Goal: Complete application form: Complete application form

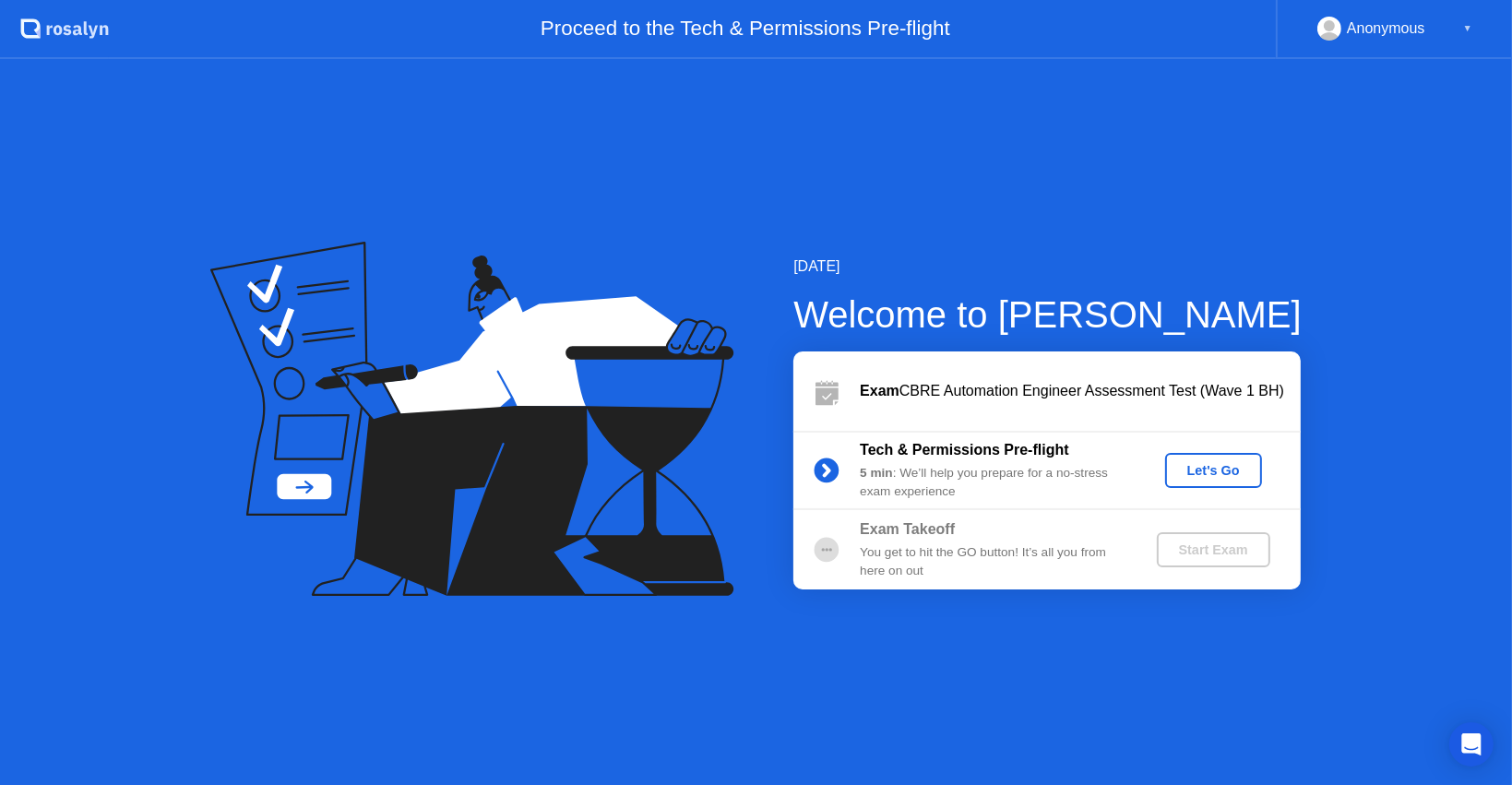
click at [829, 473] on icon at bounding box center [827, 470] width 5 height 10
click at [1185, 471] on div "Let's Go" at bounding box center [1213, 471] width 82 height 15
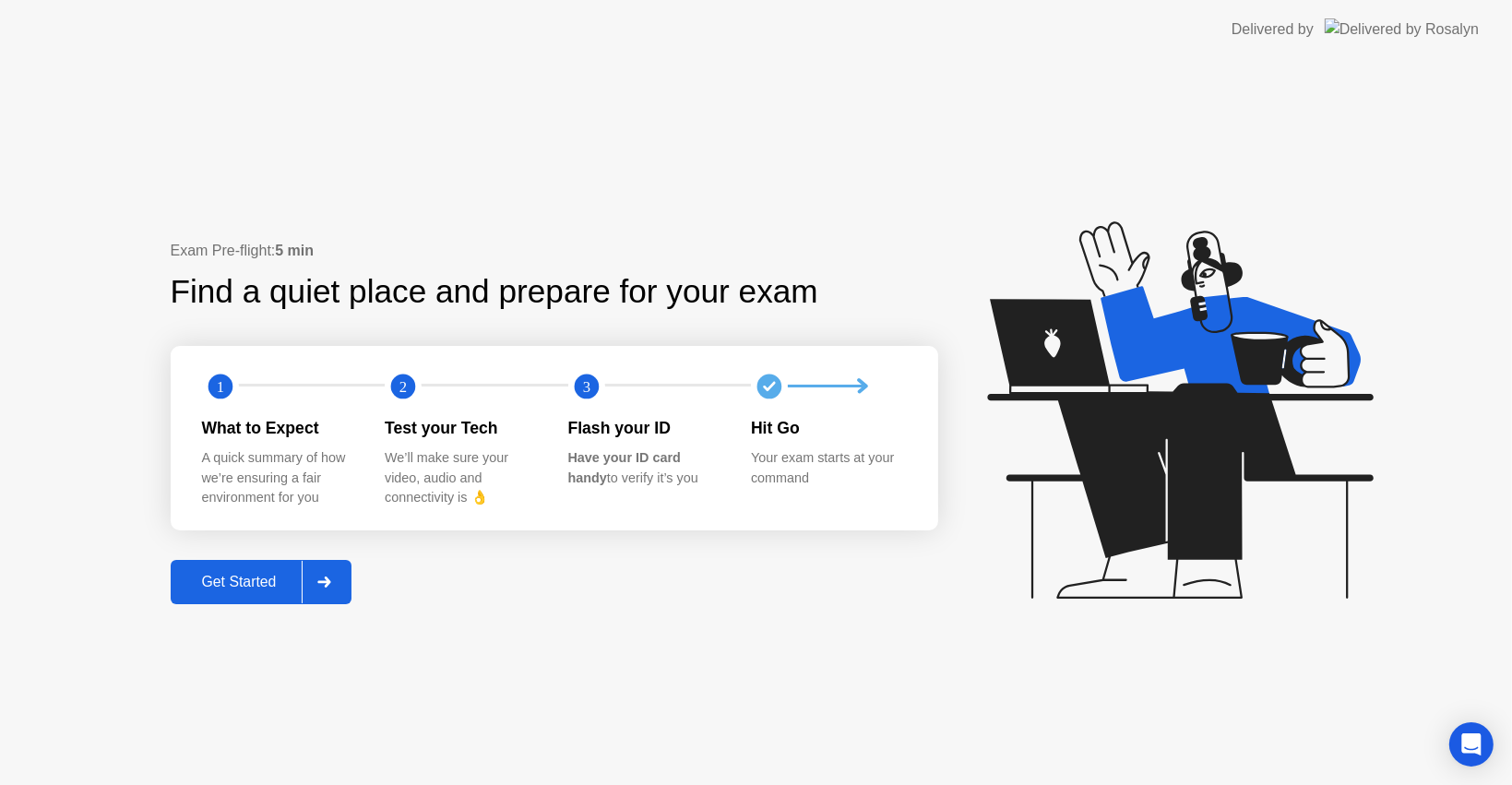
click at [331, 585] on icon at bounding box center [324, 582] width 14 height 11
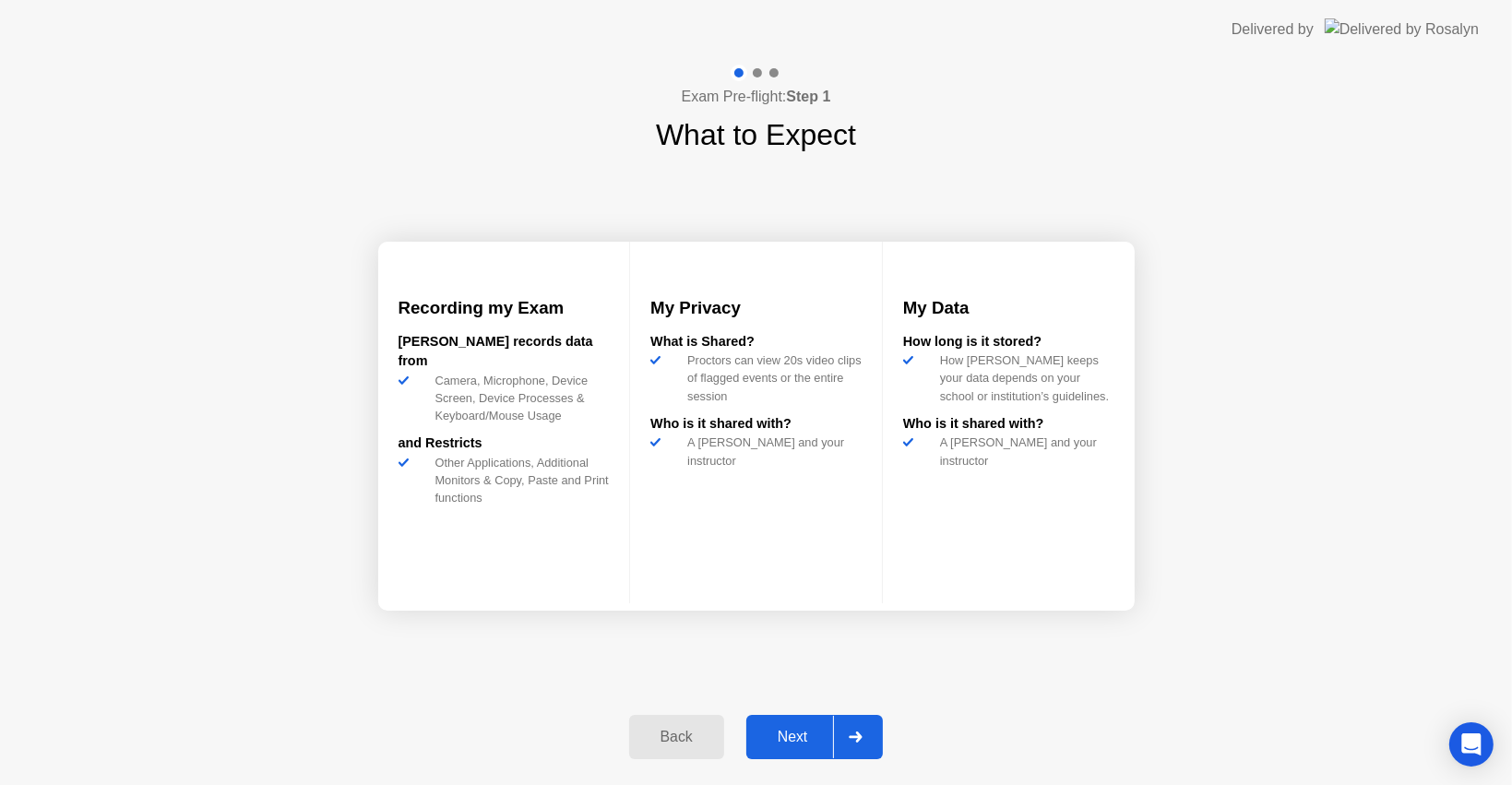
click at [801, 727] on button "Next" at bounding box center [814, 737] width 137 height 45
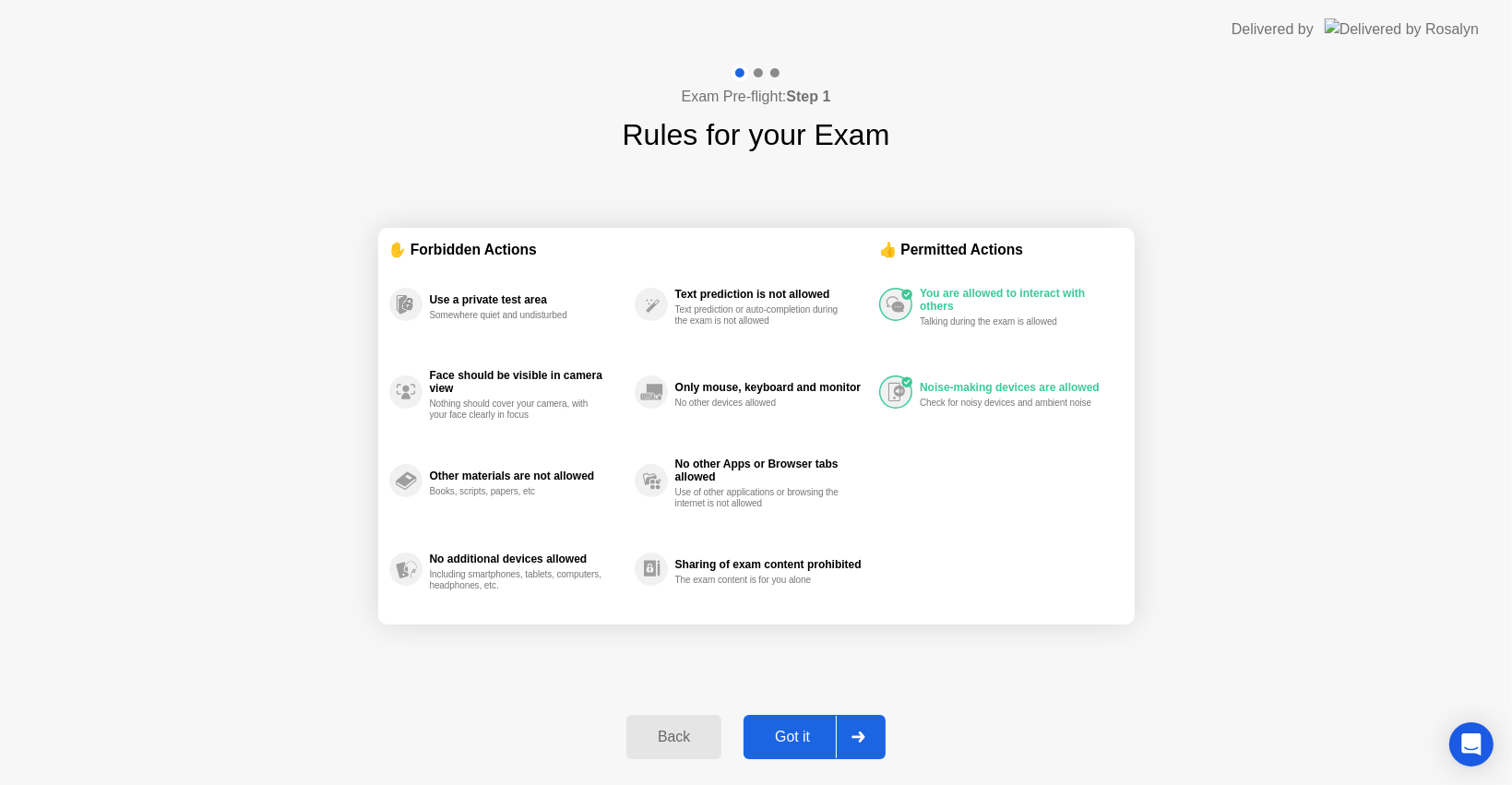
click at [801, 721] on button "Got it" at bounding box center [814, 737] width 142 height 45
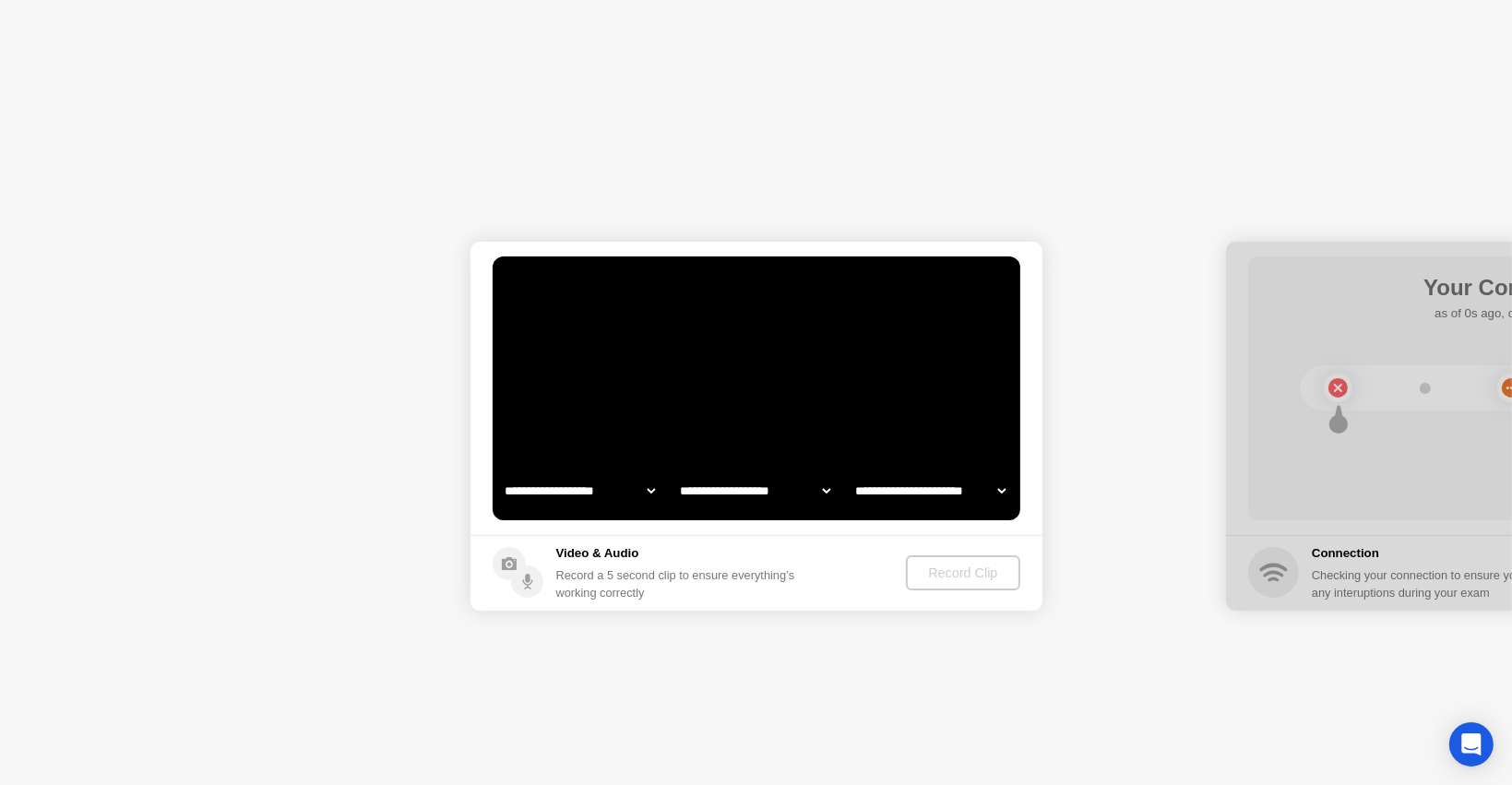
select select "**********"
select select "*******"
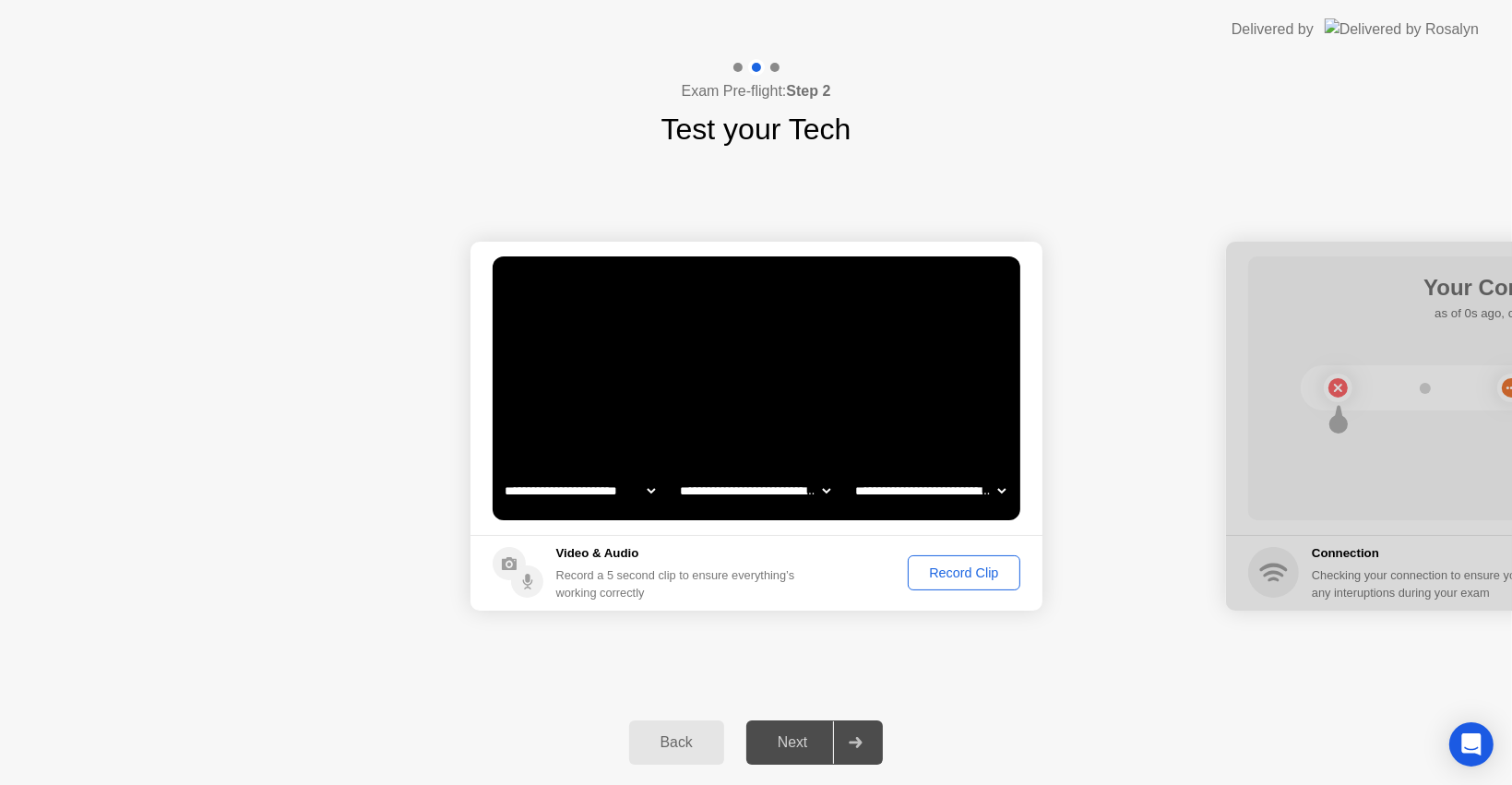
click at [930, 572] on div "Record Clip" at bounding box center [964, 574] width 99 height 15
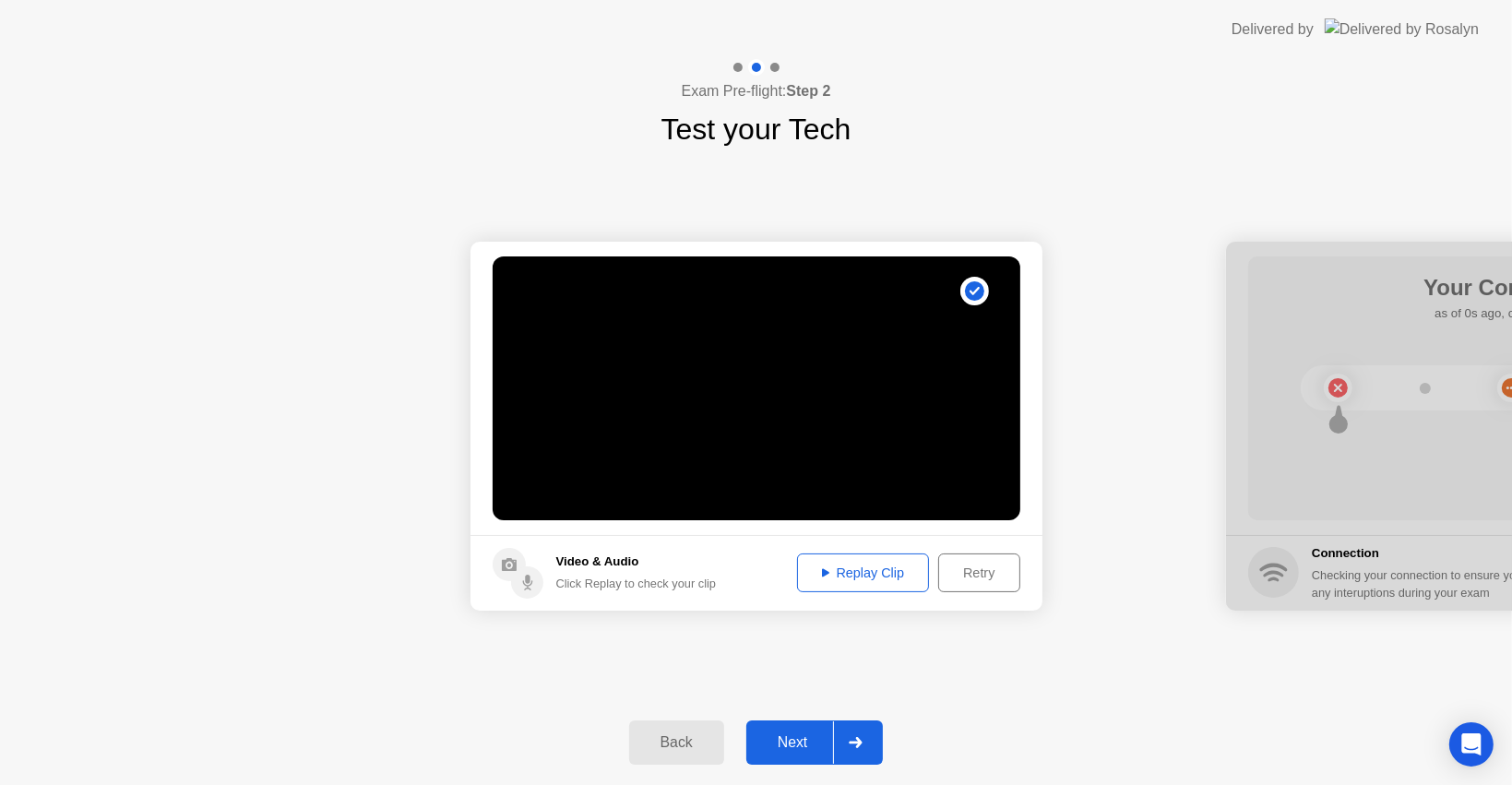
click at [854, 570] on div "Replay Clip" at bounding box center [864, 574] width 120 height 15
click at [950, 566] on div "Retry" at bounding box center [979, 574] width 68 height 15
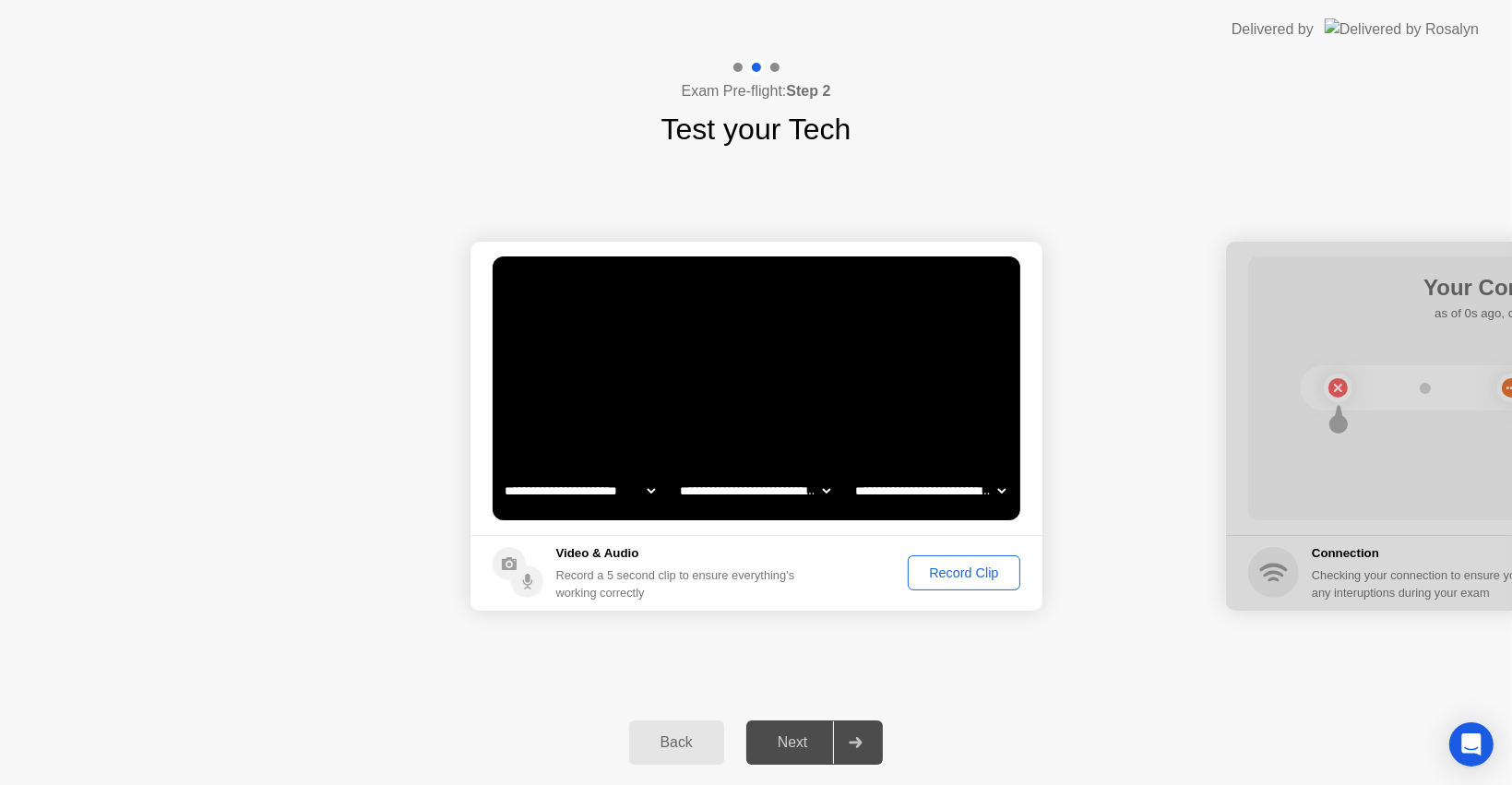
click at [974, 570] on div "Record Clip" at bounding box center [964, 574] width 99 height 15
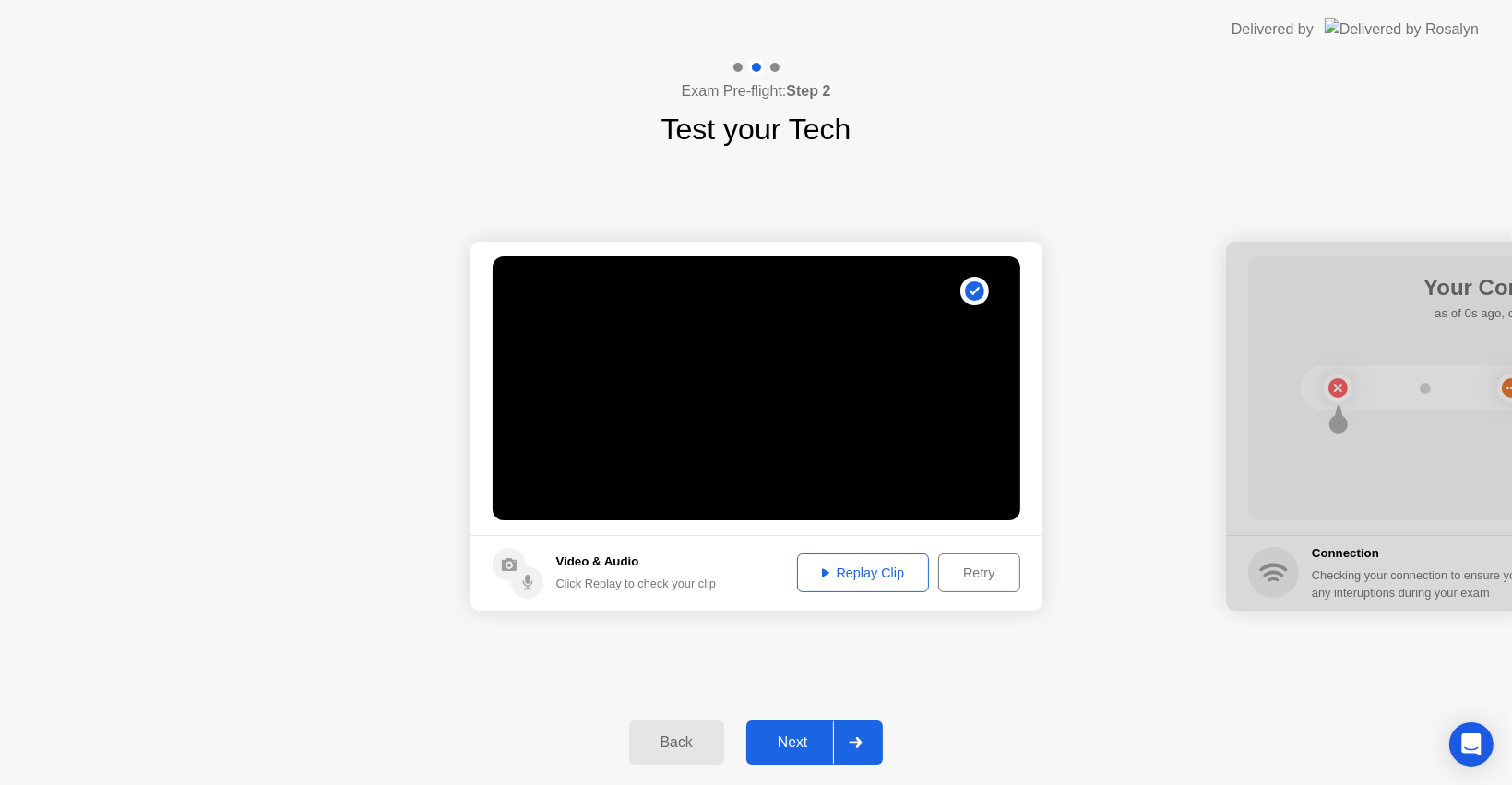
click at [907, 572] on div "Replay Clip" at bounding box center [864, 574] width 120 height 15
click at [787, 735] on div "Next" at bounding box center [792, 743] width 82 height 17
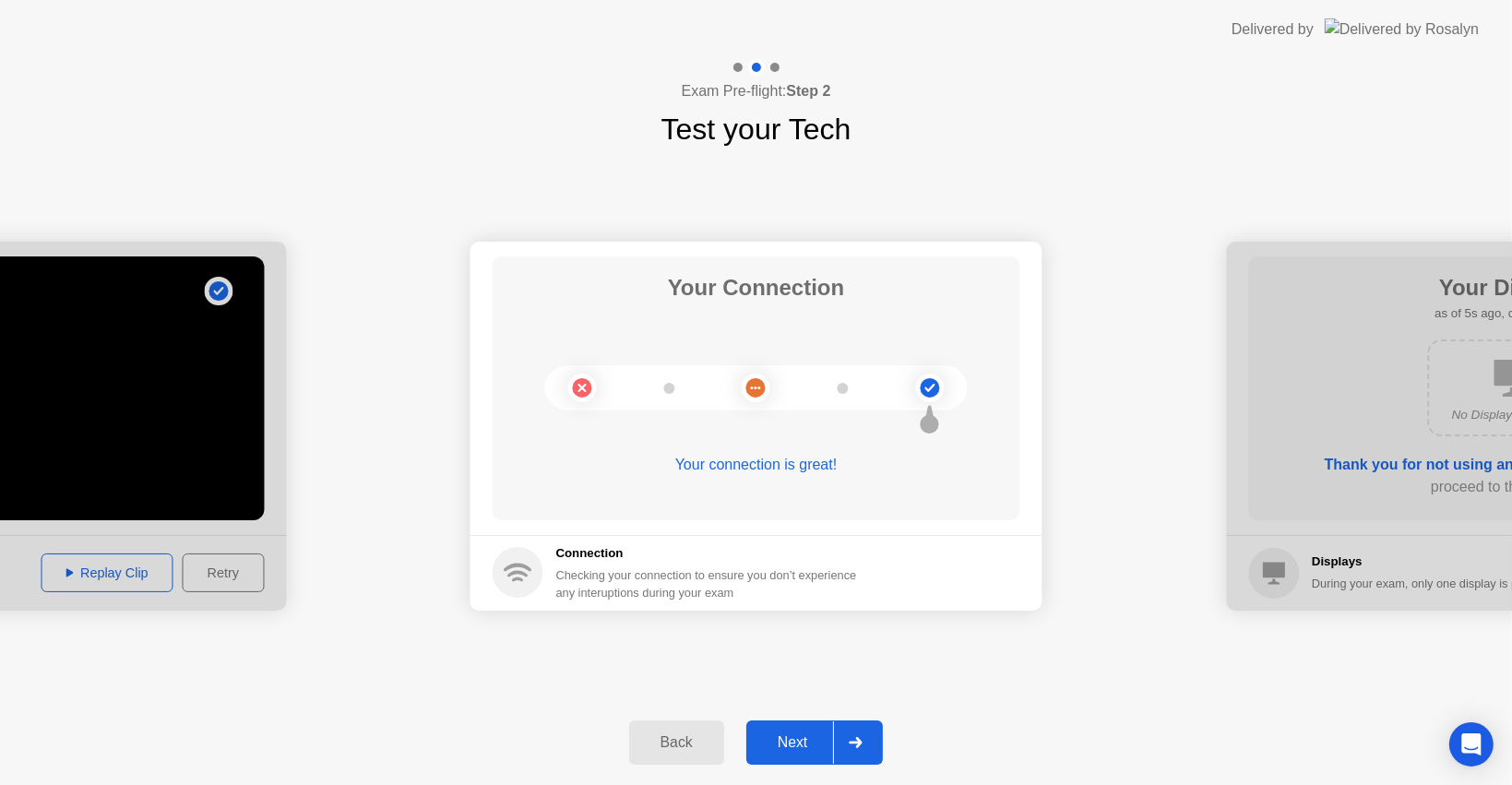
click at [777, 735] on div "Next" at bounding box center [792, 743] width 82 height 17
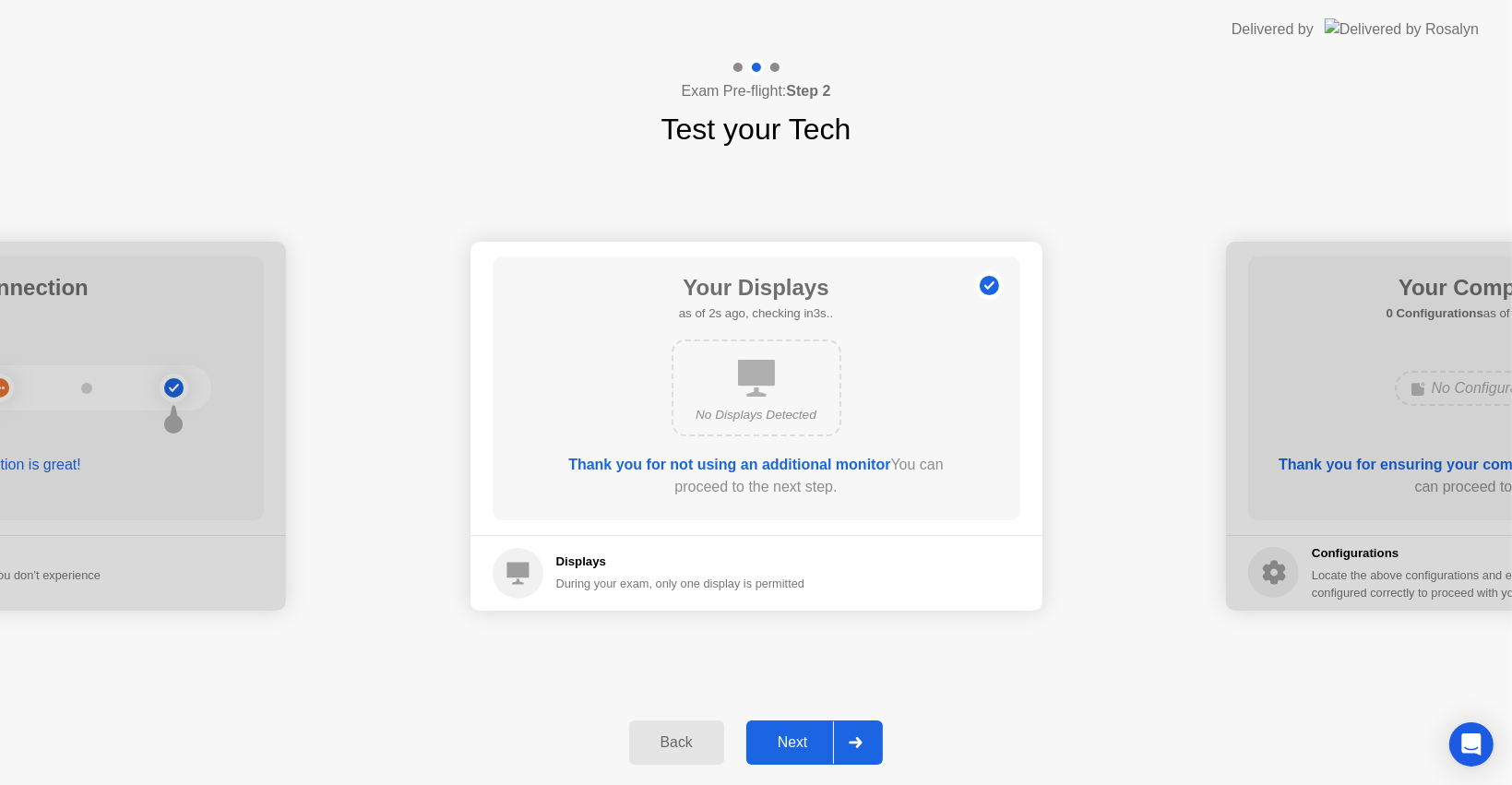
click at [796, 735] on button "Next" at bounding box center [814, 742] width 137 height 45
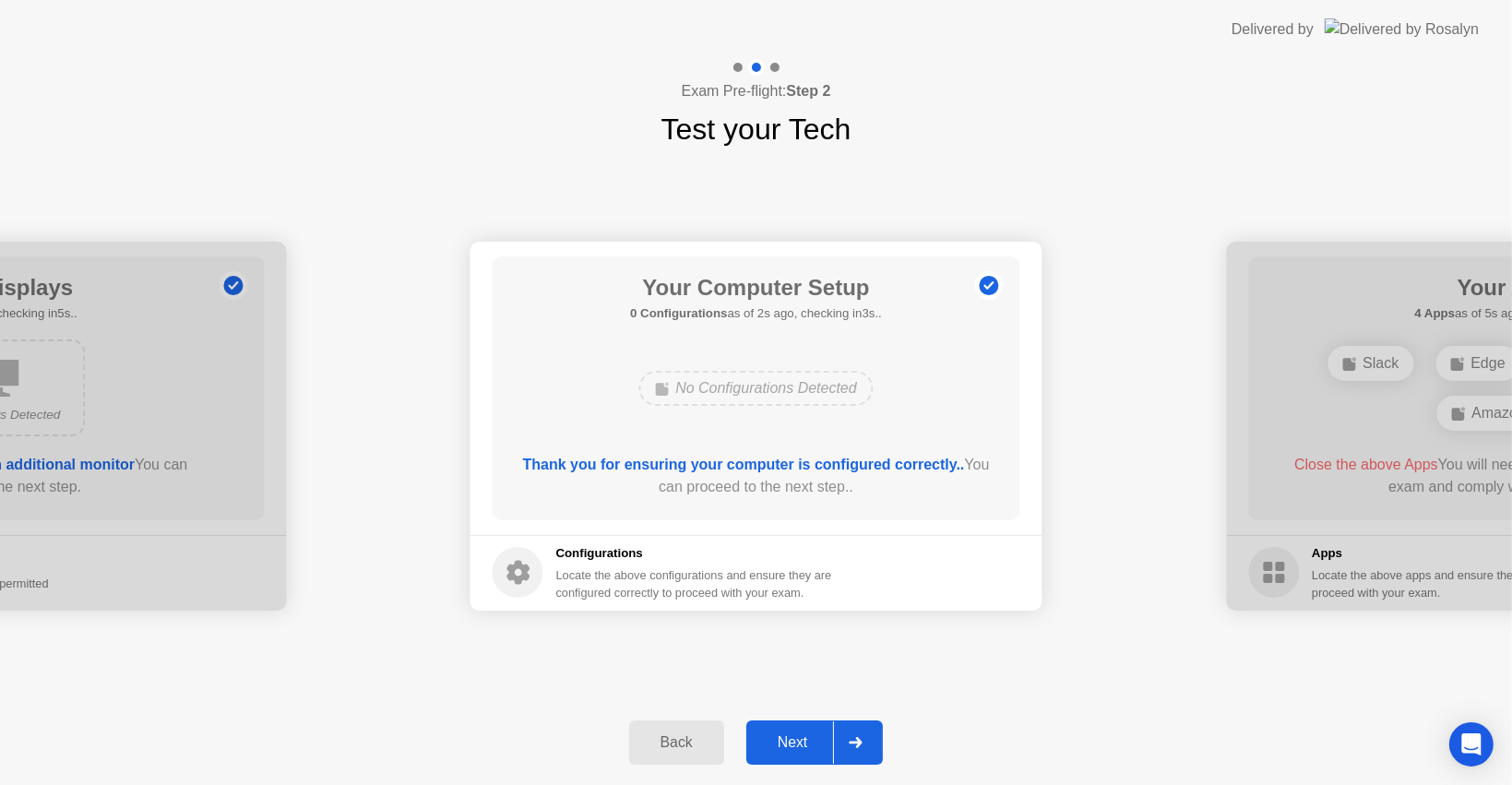
click at [772, 735] on div "Next" at bounding box center [792, 743] width 82 height 17
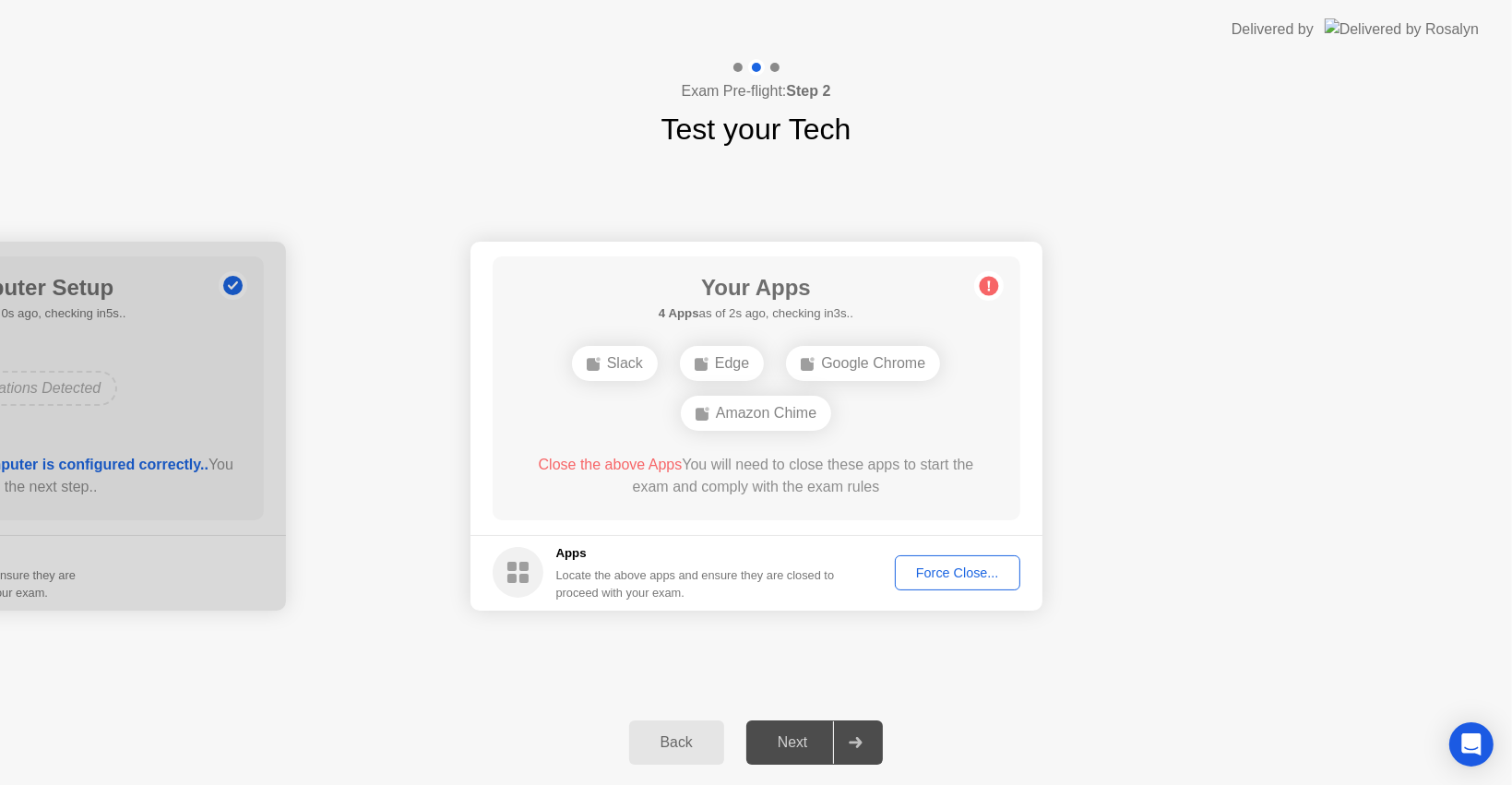
click at [922, 576] on div "Force Close..." at bounding box center [957, 574] width 113 height 15
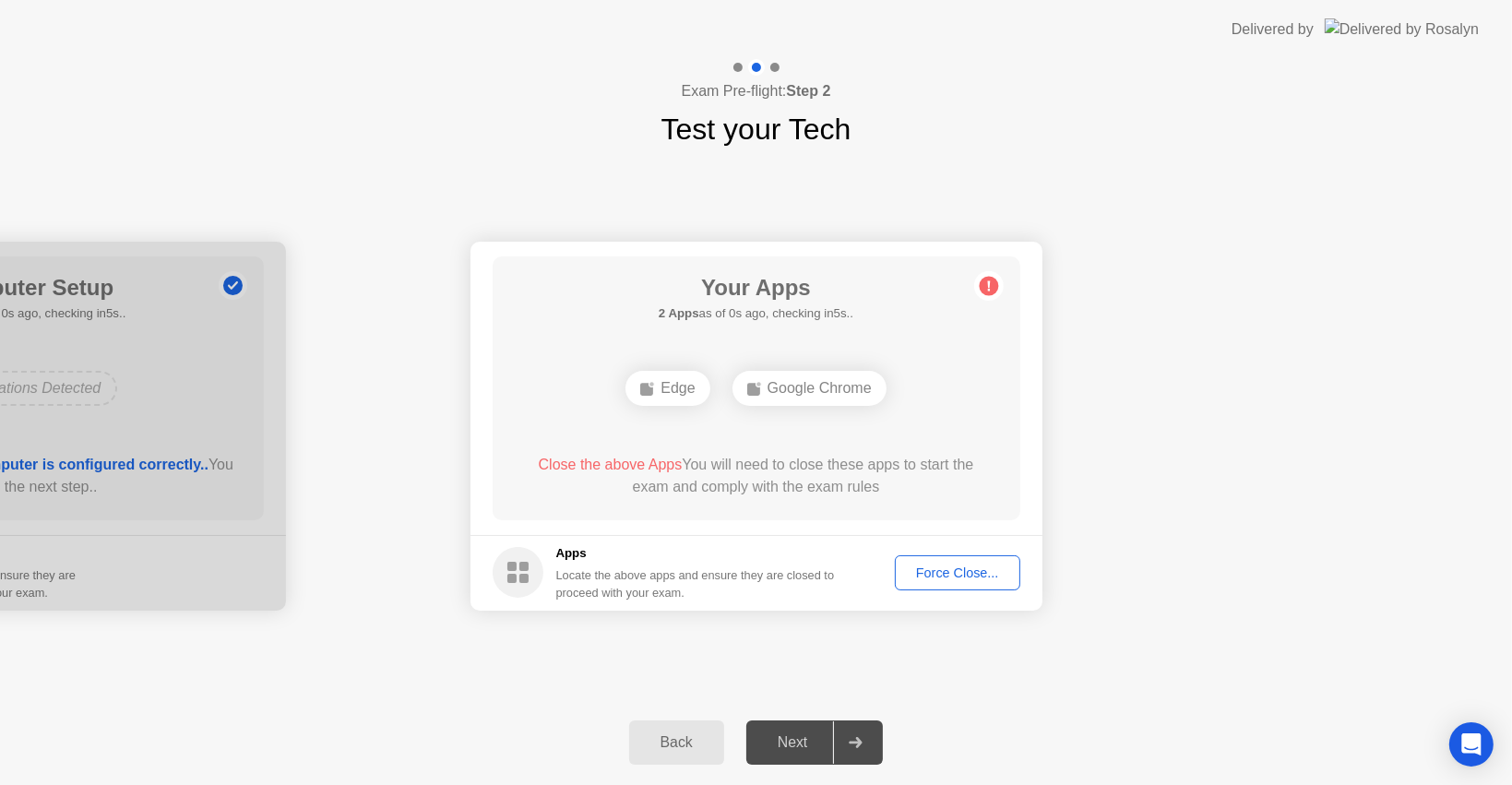
click at [934, 579] on div "Force Close..." at bounding box center [957, 574] width 113 height 15
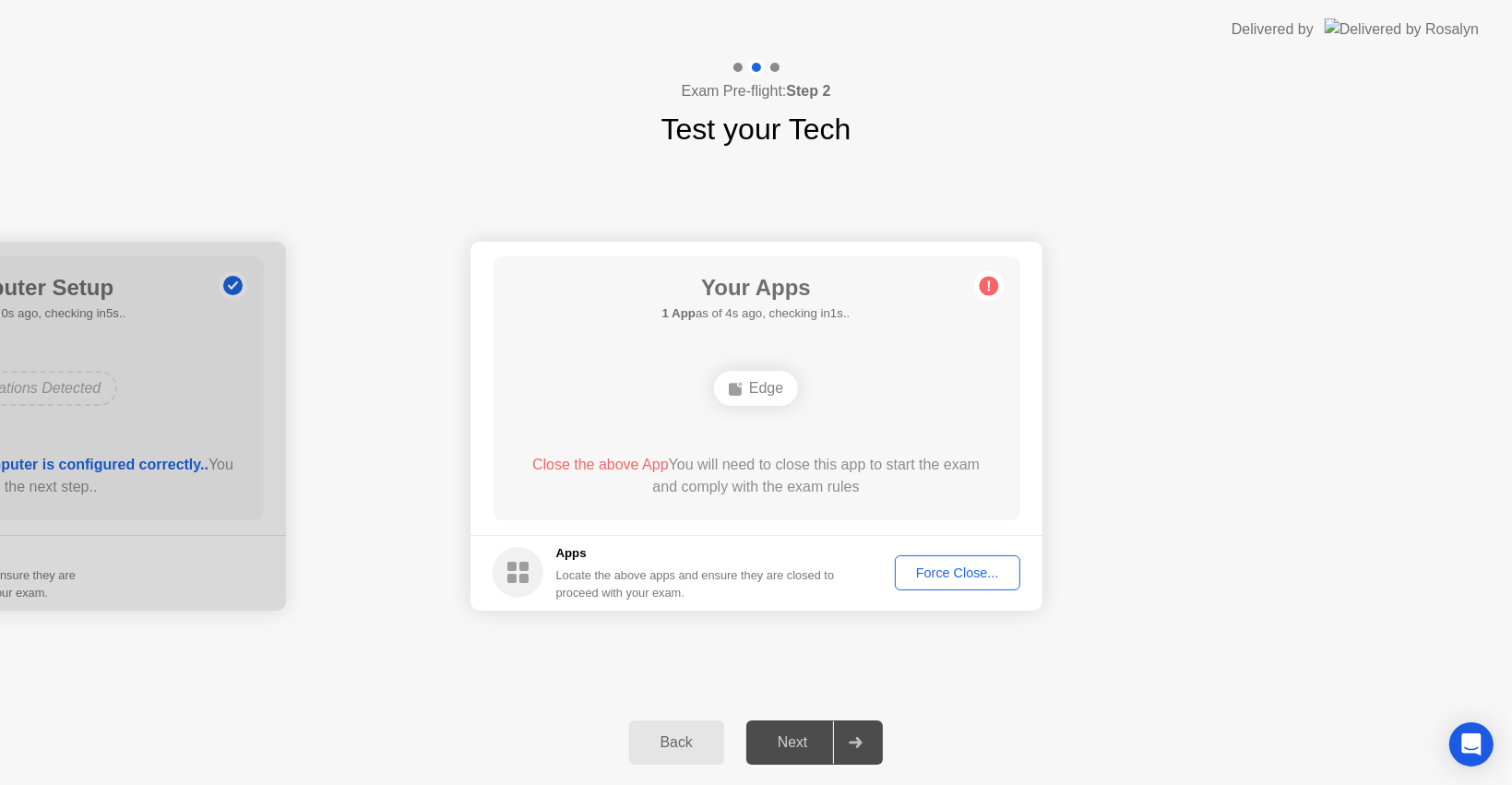
click at [756, 392] on div "Edge" at bounding box center [756, 388] width 84 height 35
click at [933, 569] on div "Force Close..." at bounding box center [957, 574] width 113 height 15
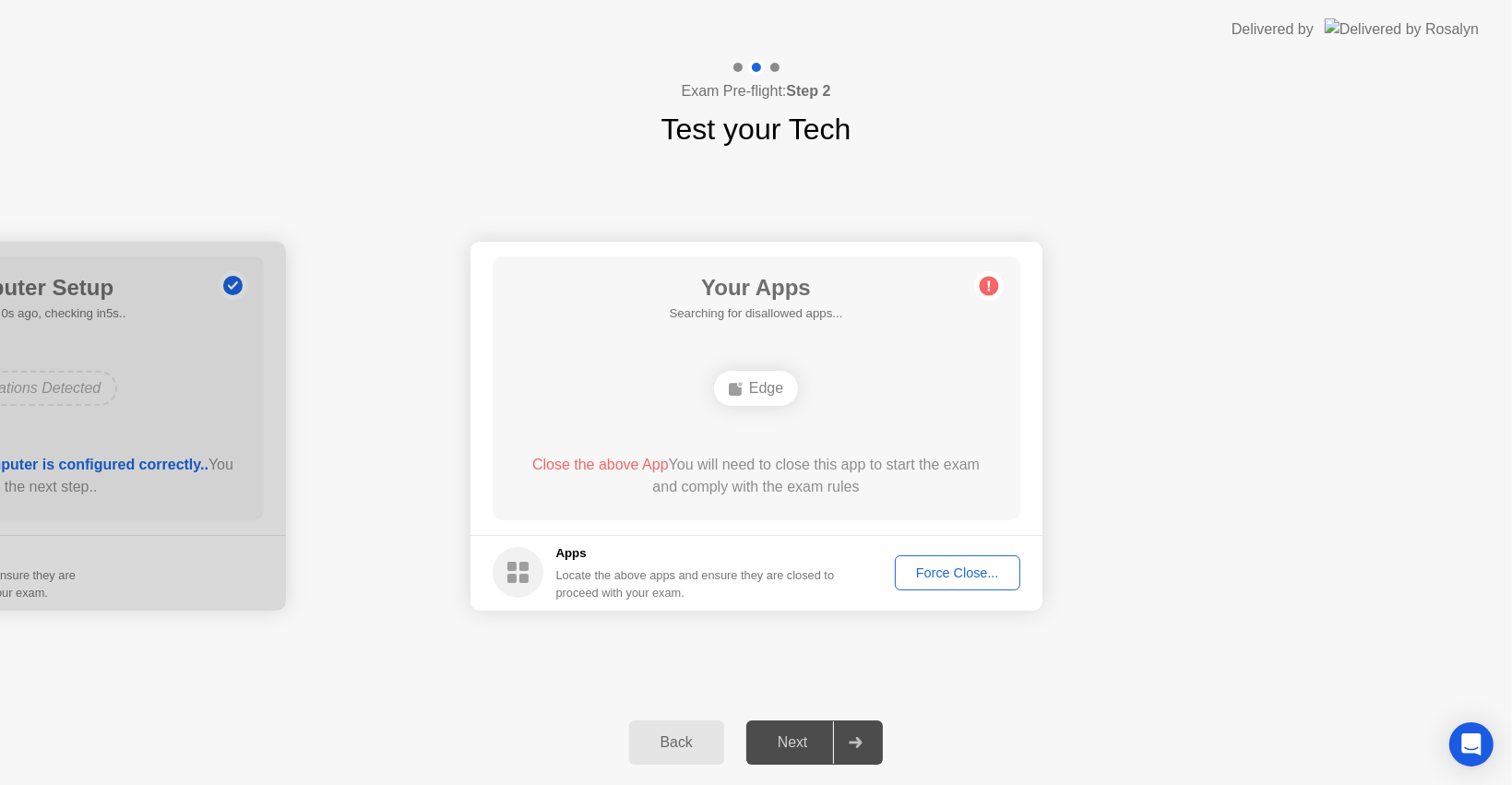
click at [978, 570] on div "Force Close..." at bounding box center [957, 574] width 113 height 15
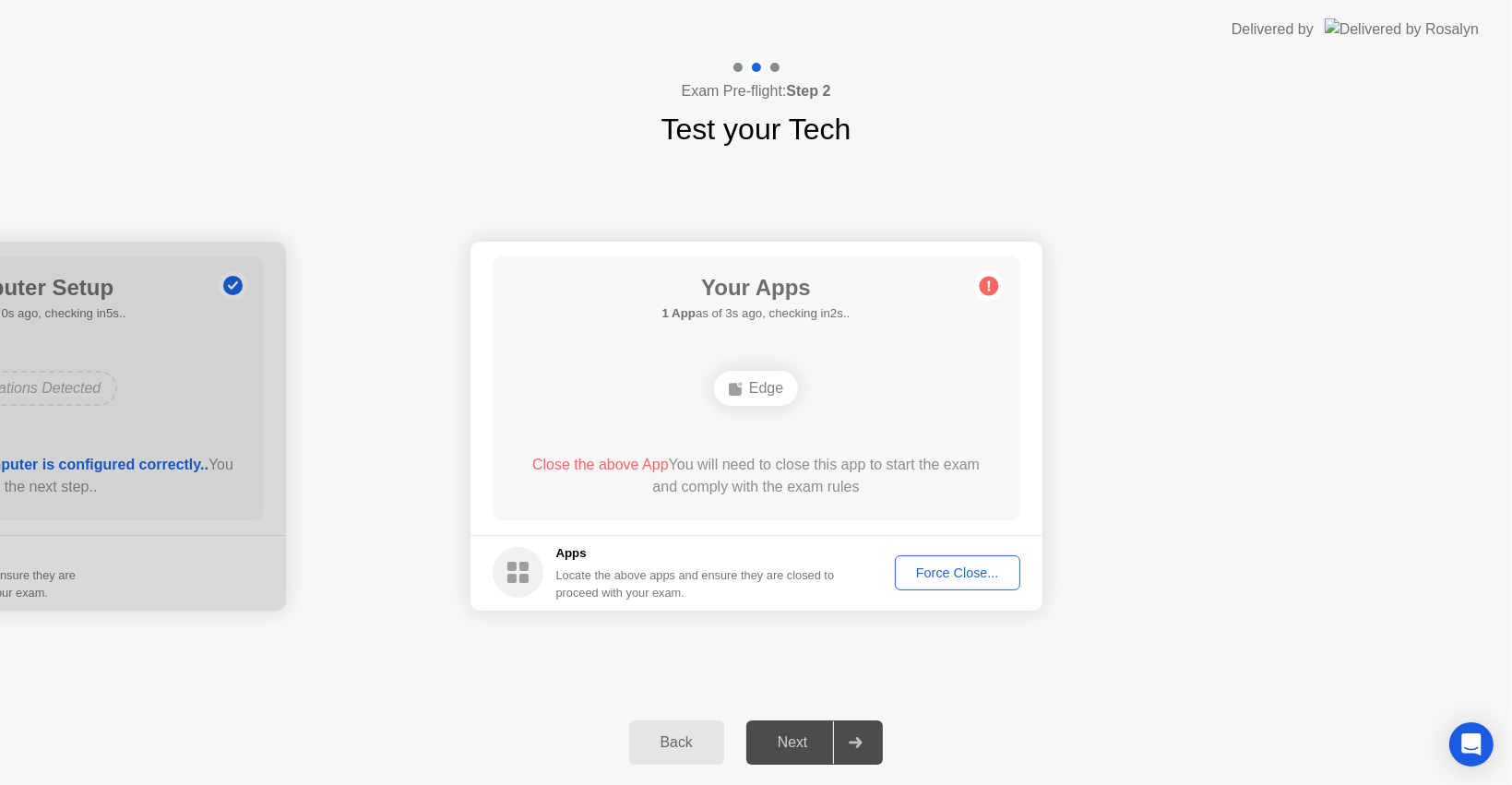
click at [755, 392] on div "Edge" at bounding box center [756, 388] width 84 height 35
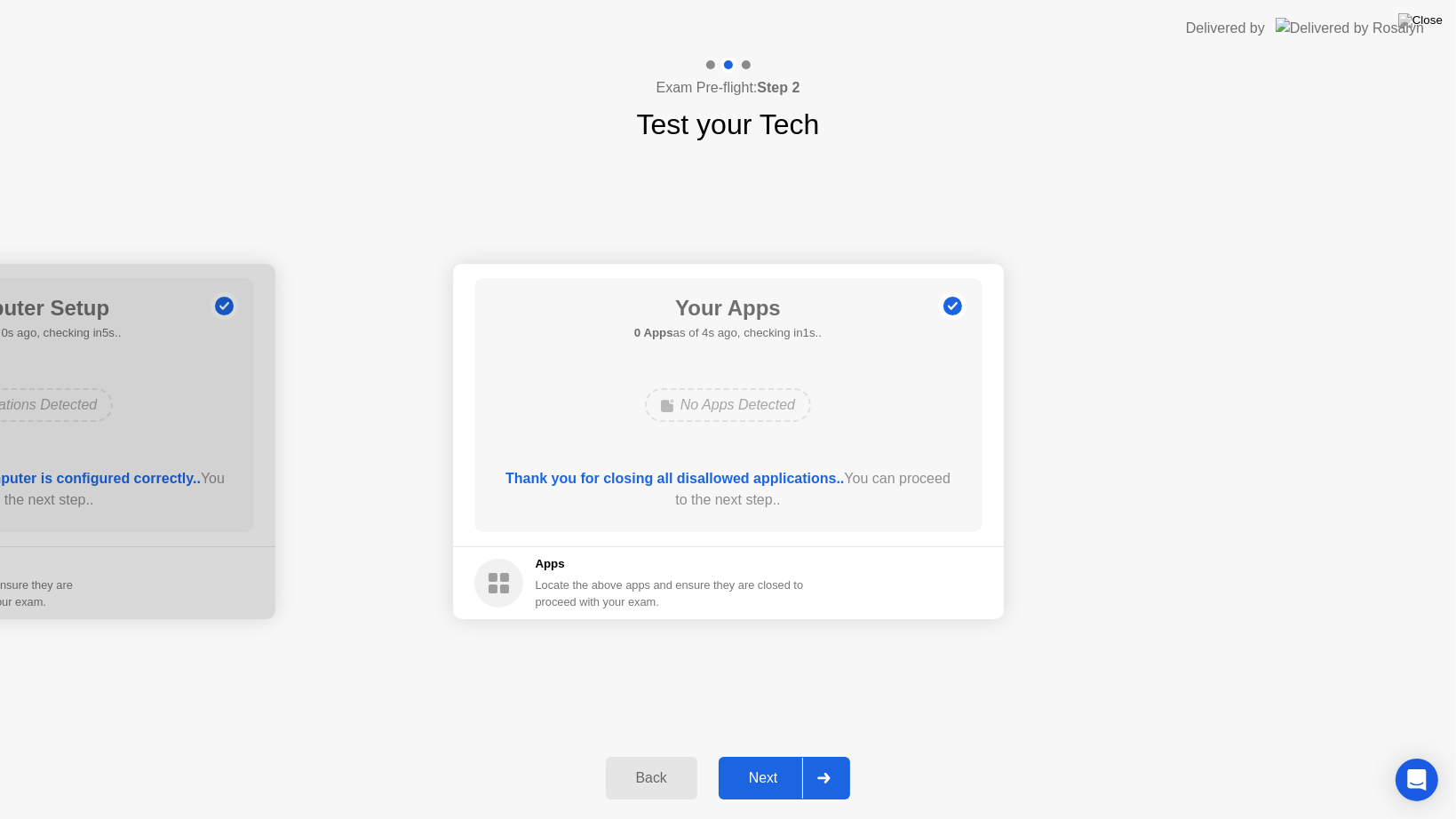
click at [759, 755] on div "Next" at bounding box center [763, 779] width 79 height 16
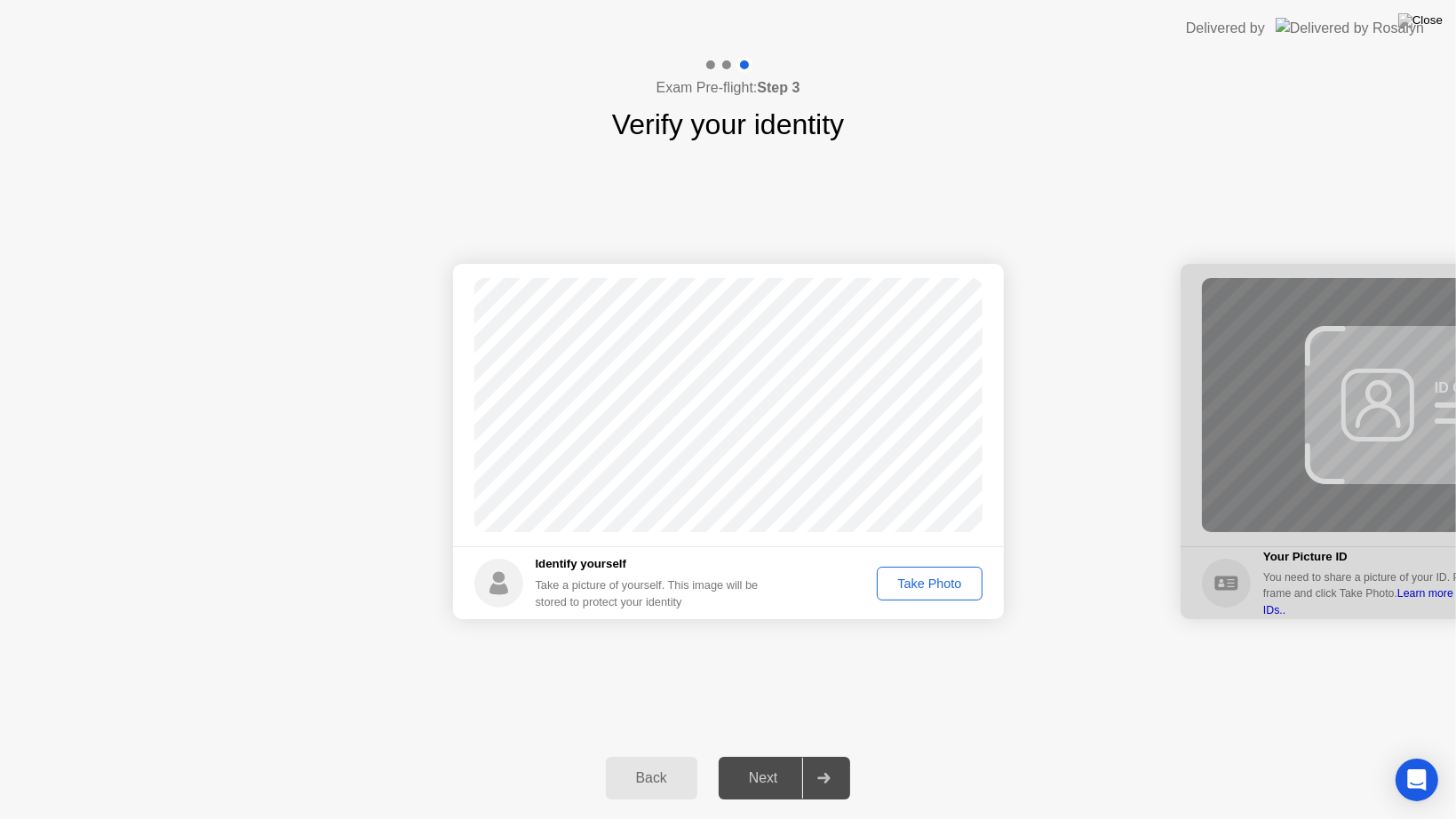
drag, startPoint x: 729, startPoint y: 698, endPoint x: 732, endPoint y: 668, distance: 30.1
click at [896, 583] on div "Take Photo" at bounding box center [928, 584] width 92 height 15
click at [827, 755] on icon at bounding box center [824, 779] width 13 height 11
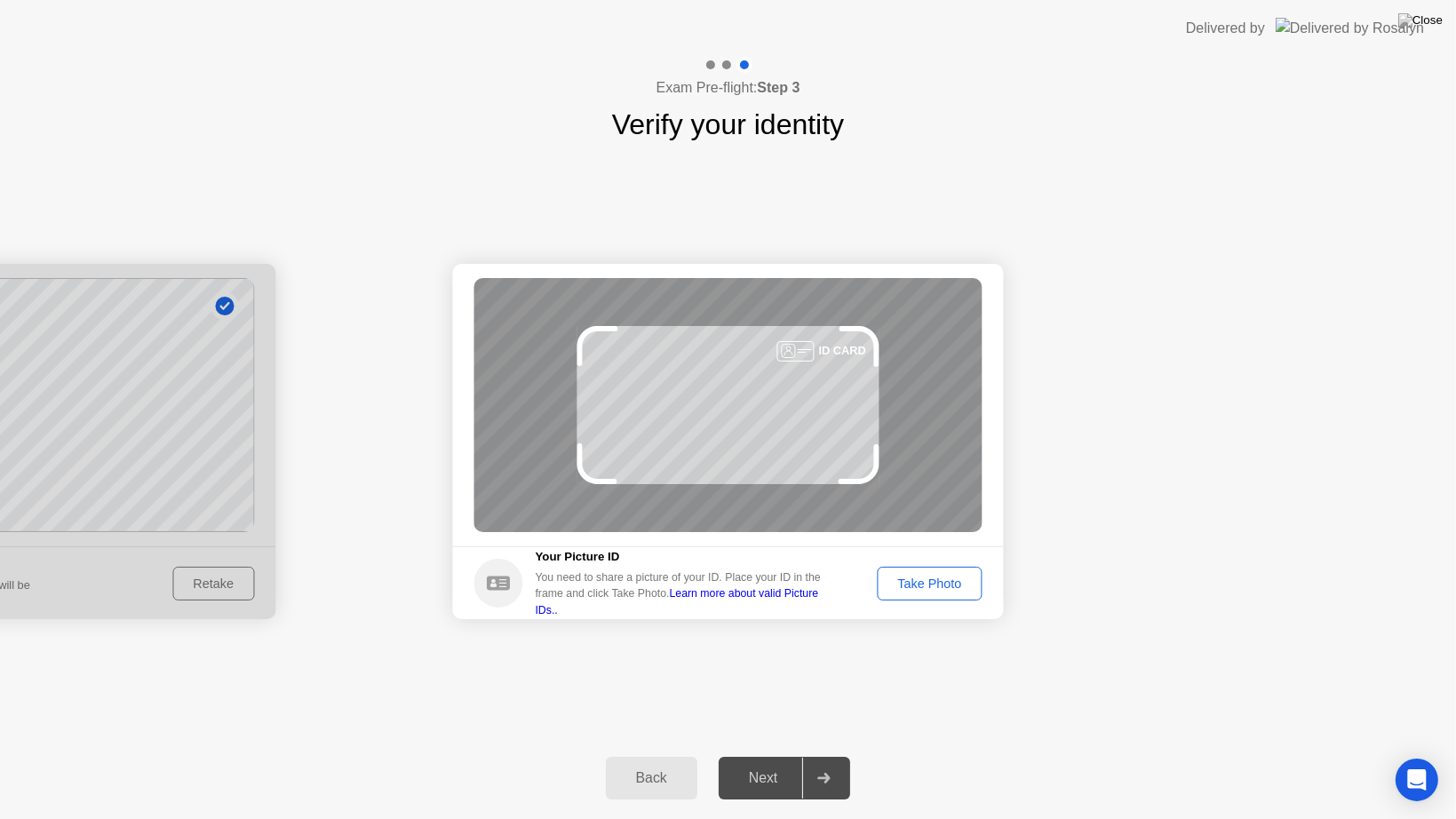
click at [892, 583] on div "Take Photo" at bounding box center [928, 584] width 92 height 15
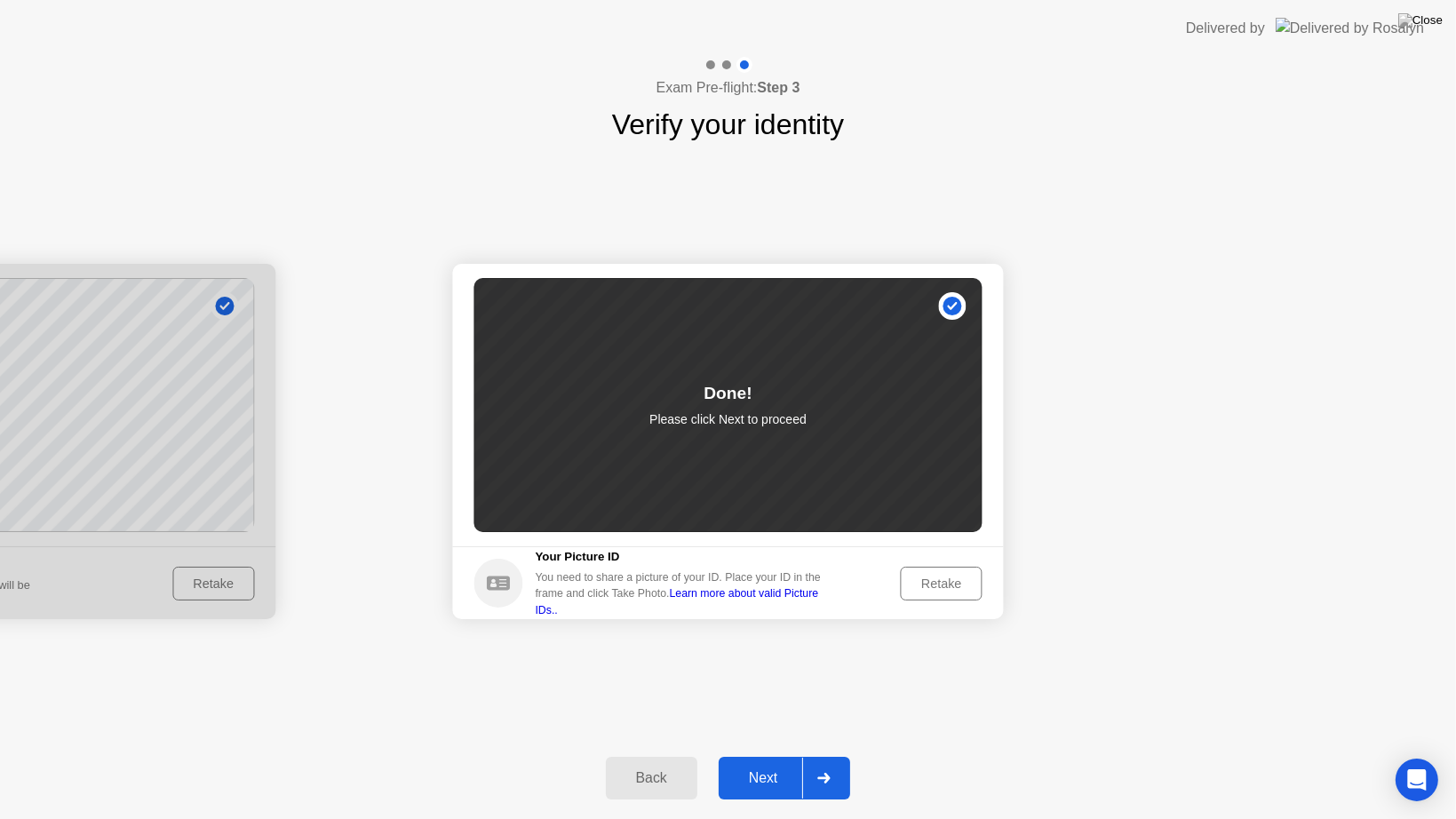
click at [768, 755] on div "Next" at bounding box center [763, 779] width 79 height 16
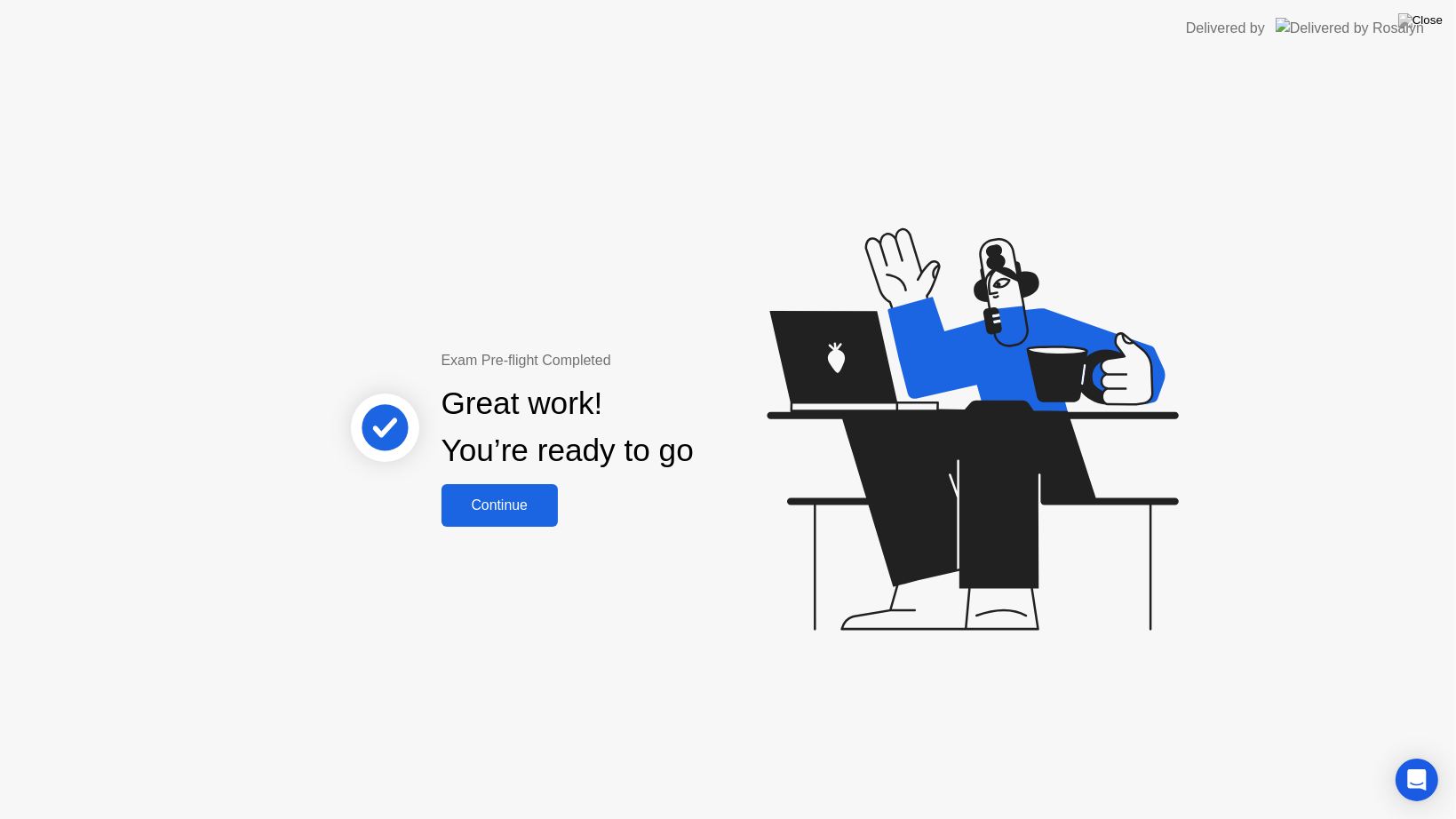
click at [525, 514] on div "Continue" at bounding box center [500, 506] width 106 height 16
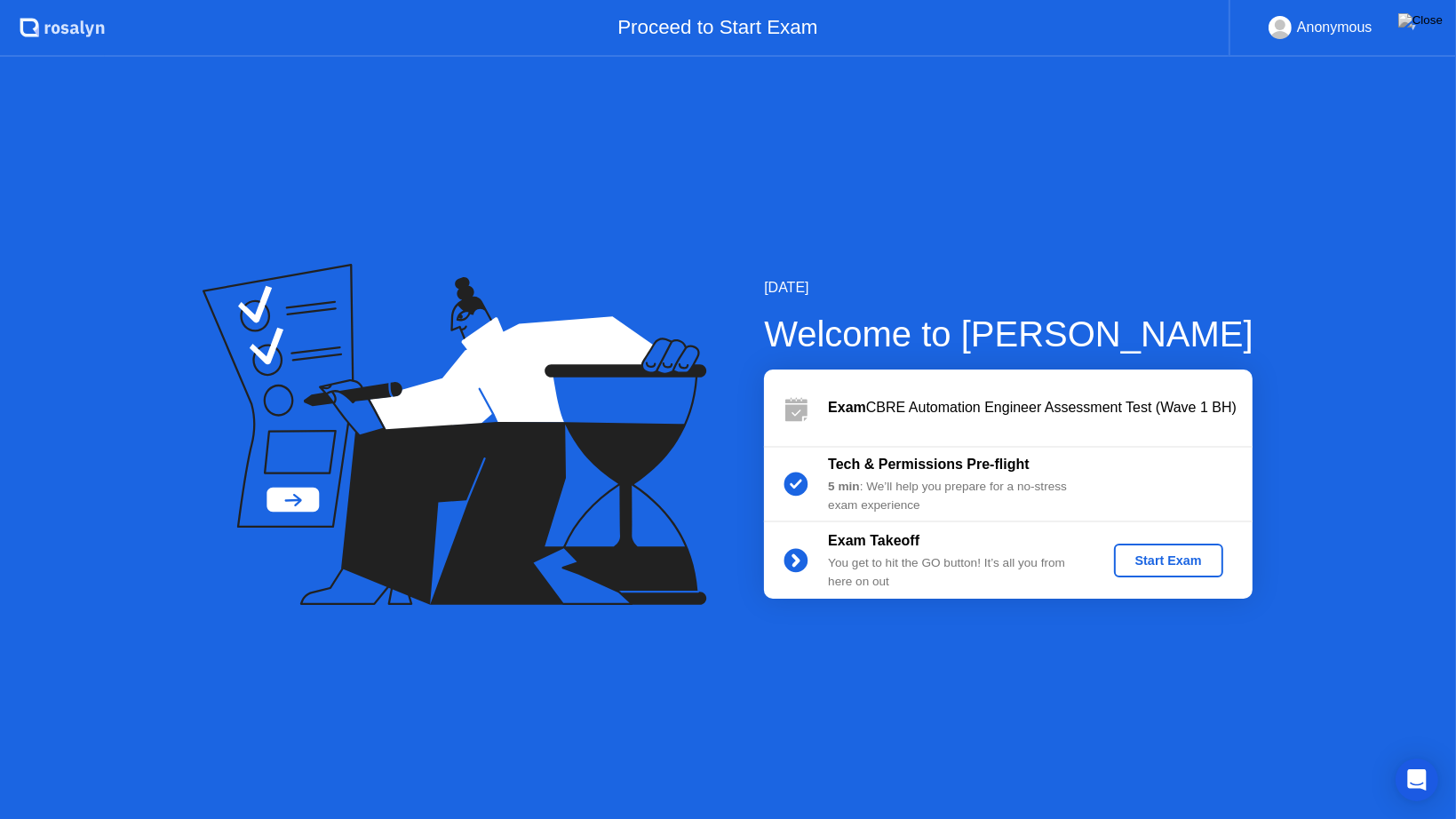
click at [1129, 564] on div "Start Exam" at bounding box center [1168, 561] width 95 height 15
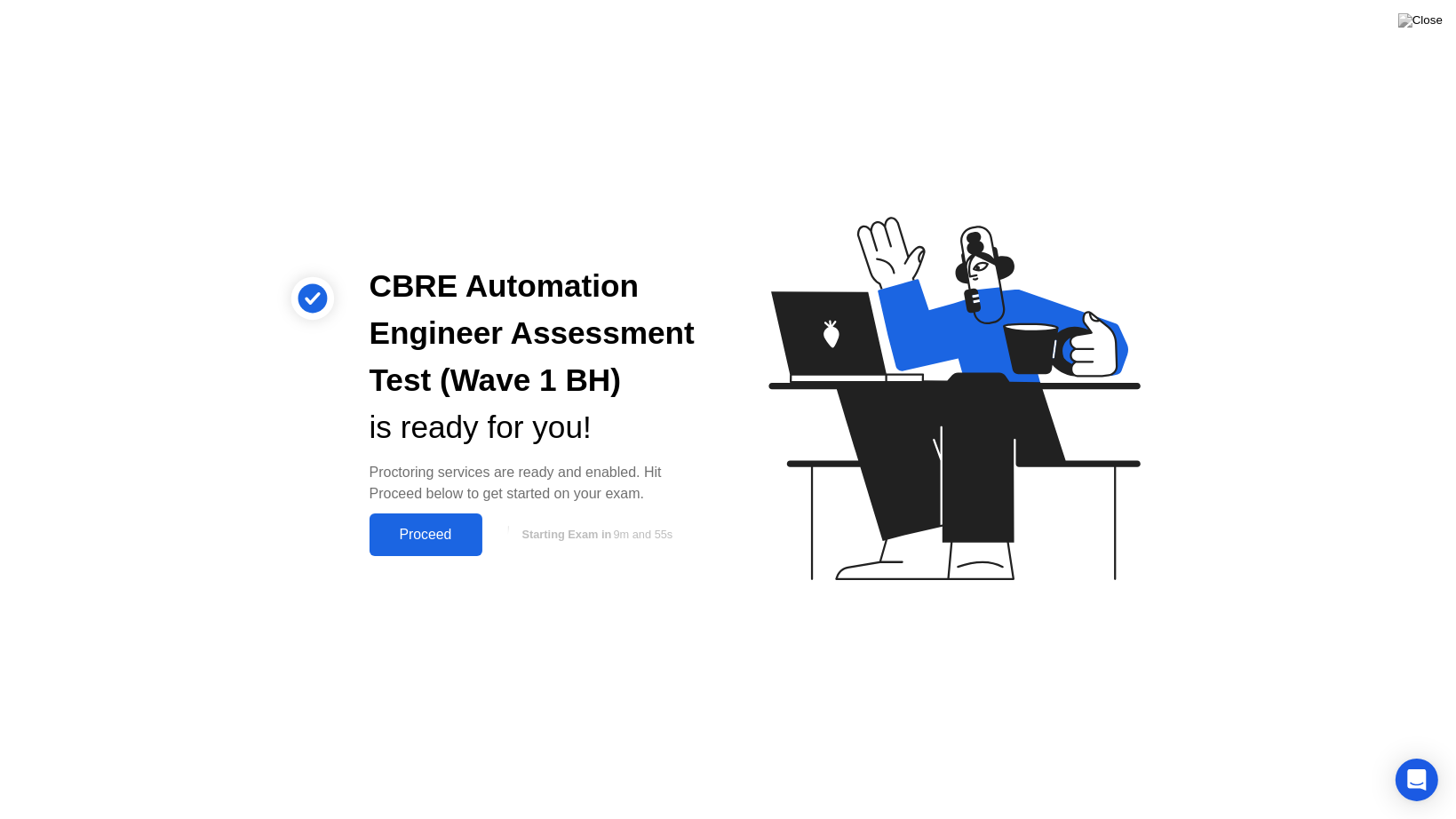
click at [451, 530] on div "Proceed" at bounding box center [426, 535] width 102 height 16
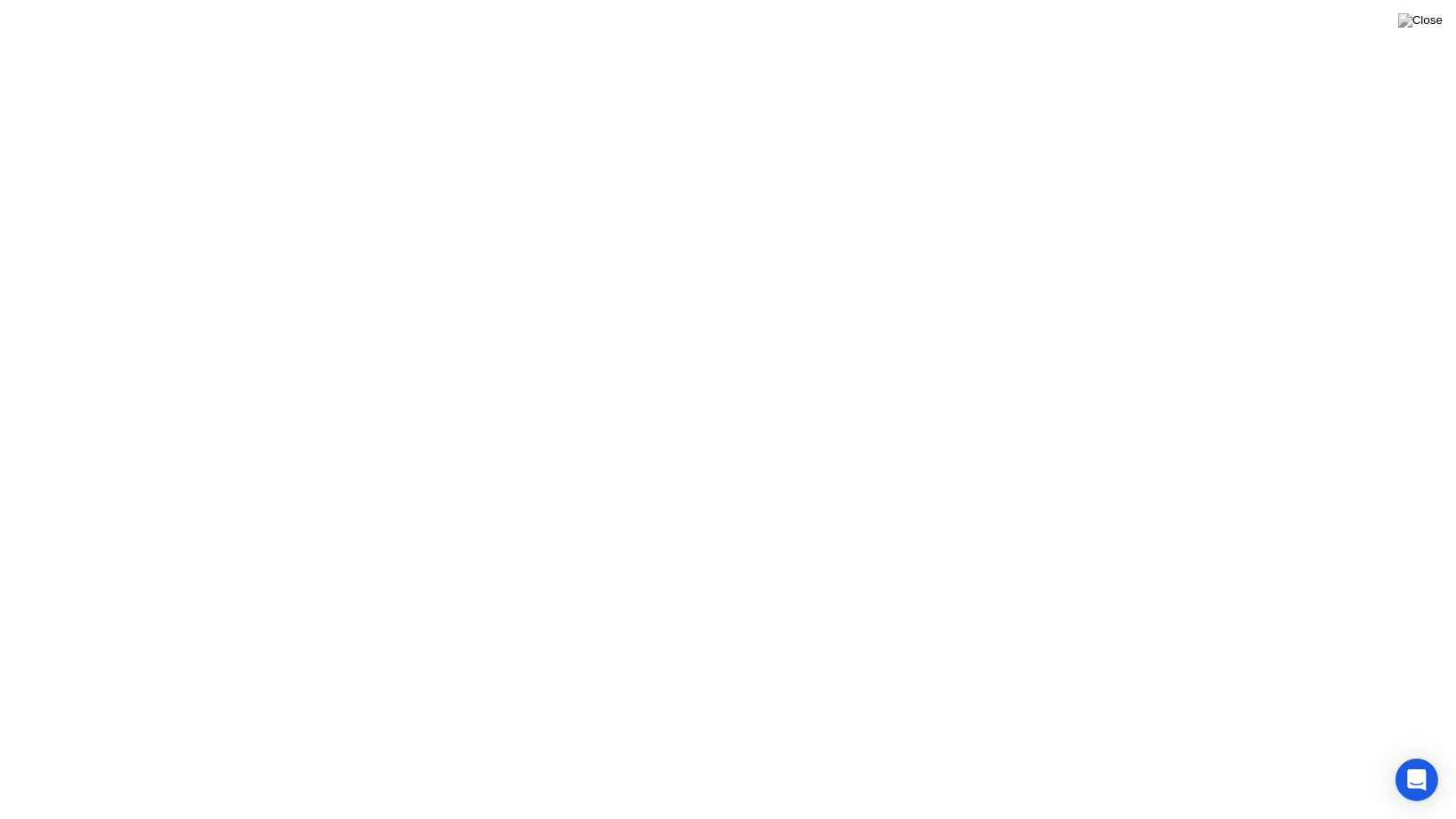
click icon
